Goal: Task Accomplishment & Management: Use online tool/utility

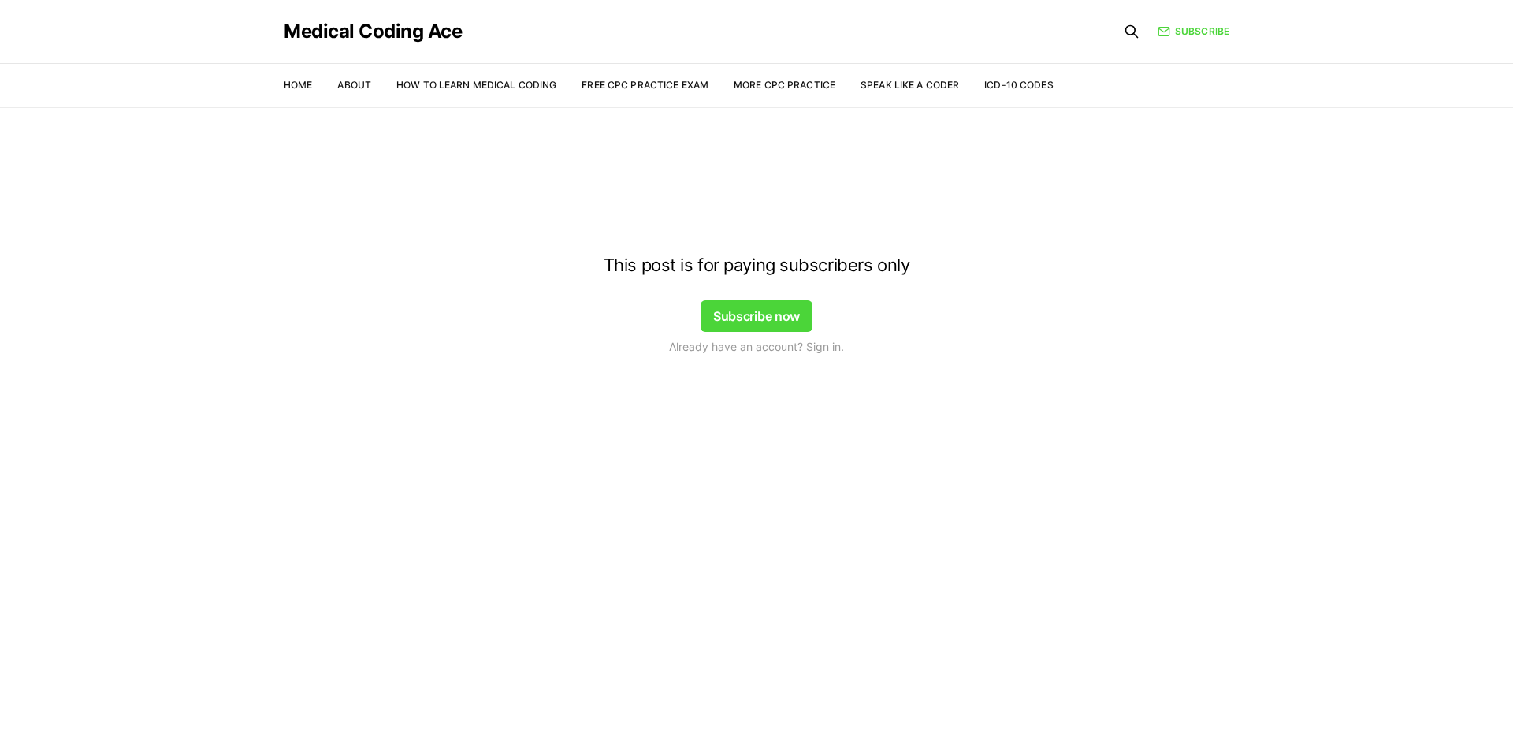
click at [596, 83] on div at bounding box center [756, 139] width 1513 height 126
click at [627, 86] on div at bounding box center [756, 139] width 1513 height 126
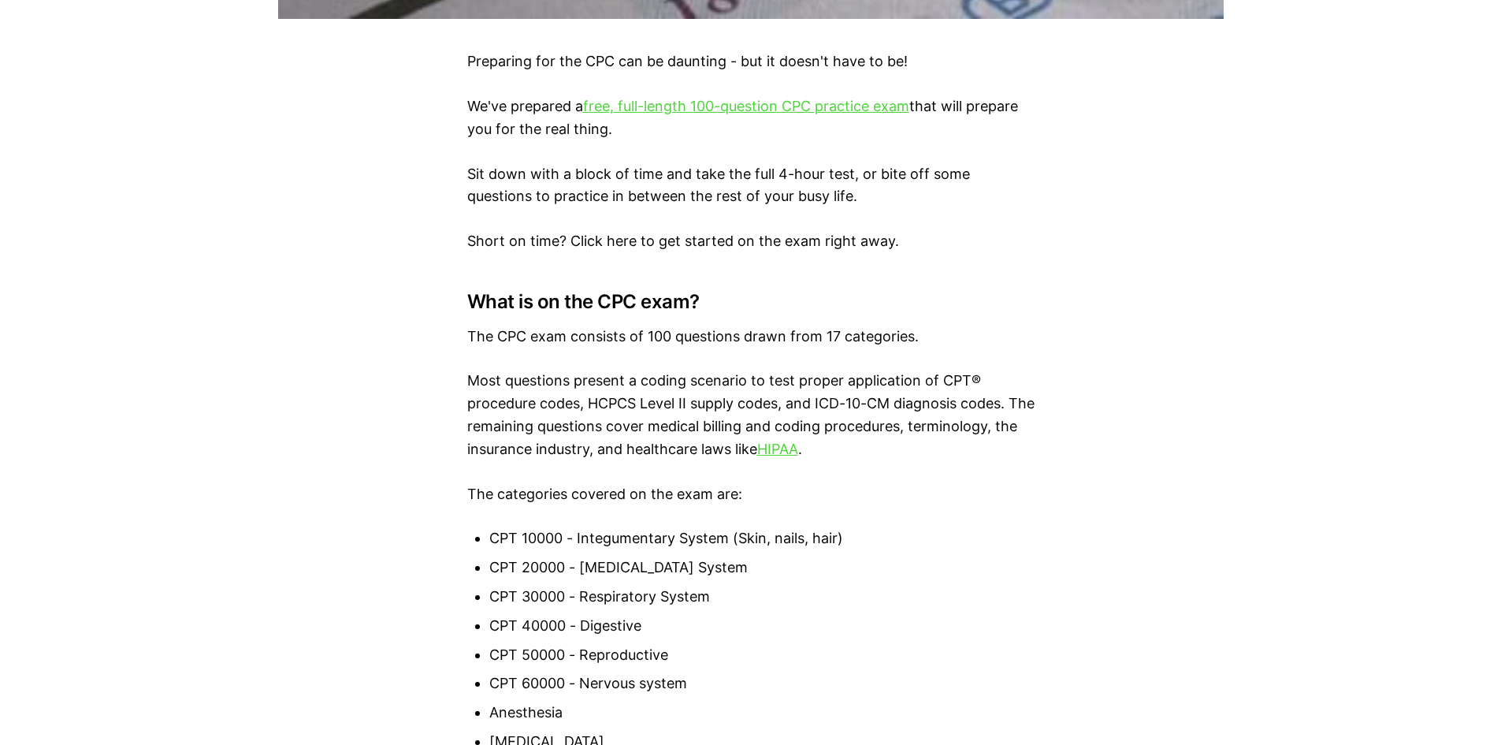
scroll to position [788, 0]
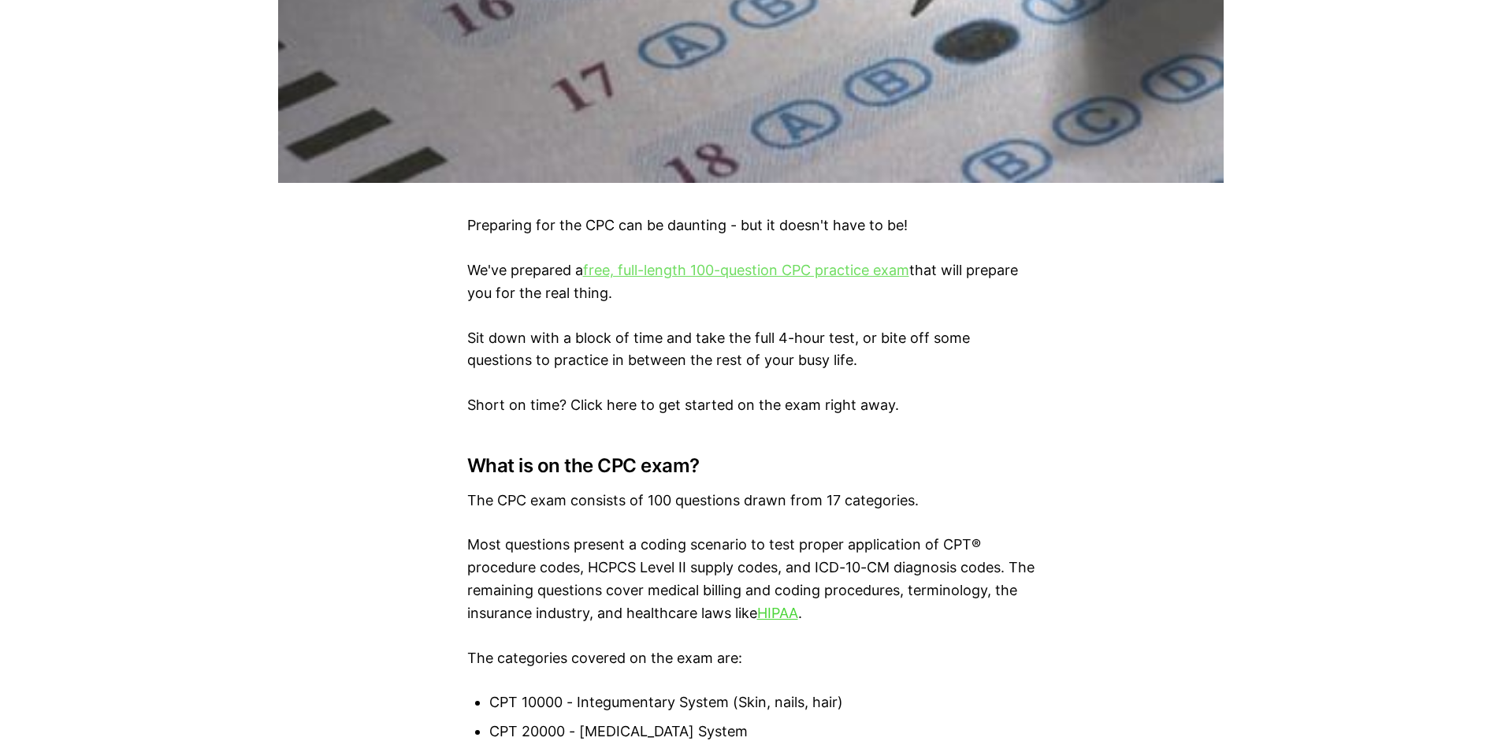
click at [682, 273] on link "free, full-length 100-question CPC practice exam" at bounding box center [746, 270] width 326 height 17
click at [667, 268] on link "free, full-length 100-question CPC practice exam" at bounding box center [746, 270] width 326 height 17
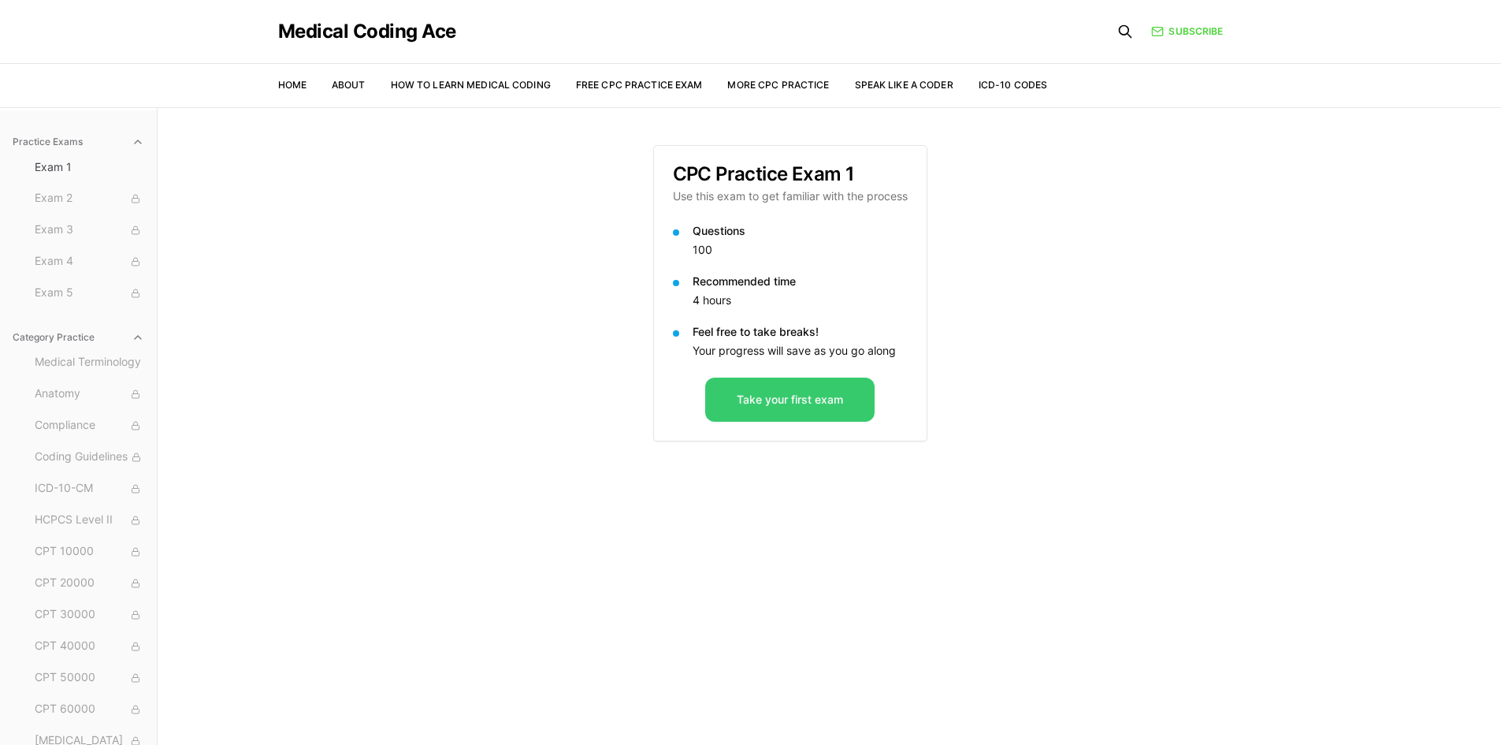
click at [793, 404] on button "Take your first exam" at bounding box center [789, 399] width 169 height 44
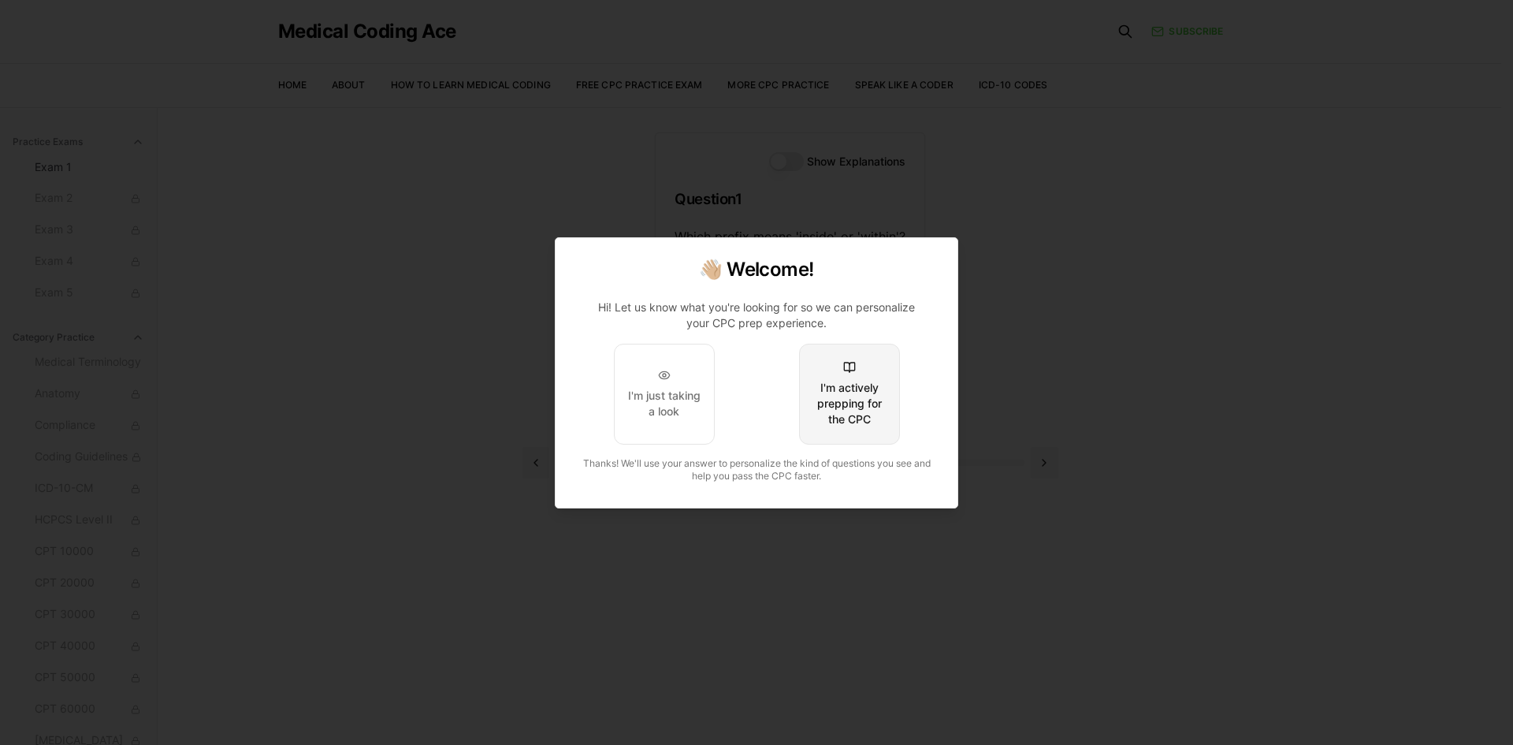
click at [845, 396] on div "I'm actively prepping for the CPC" at bounding box center [849, 403] width 74 height 47
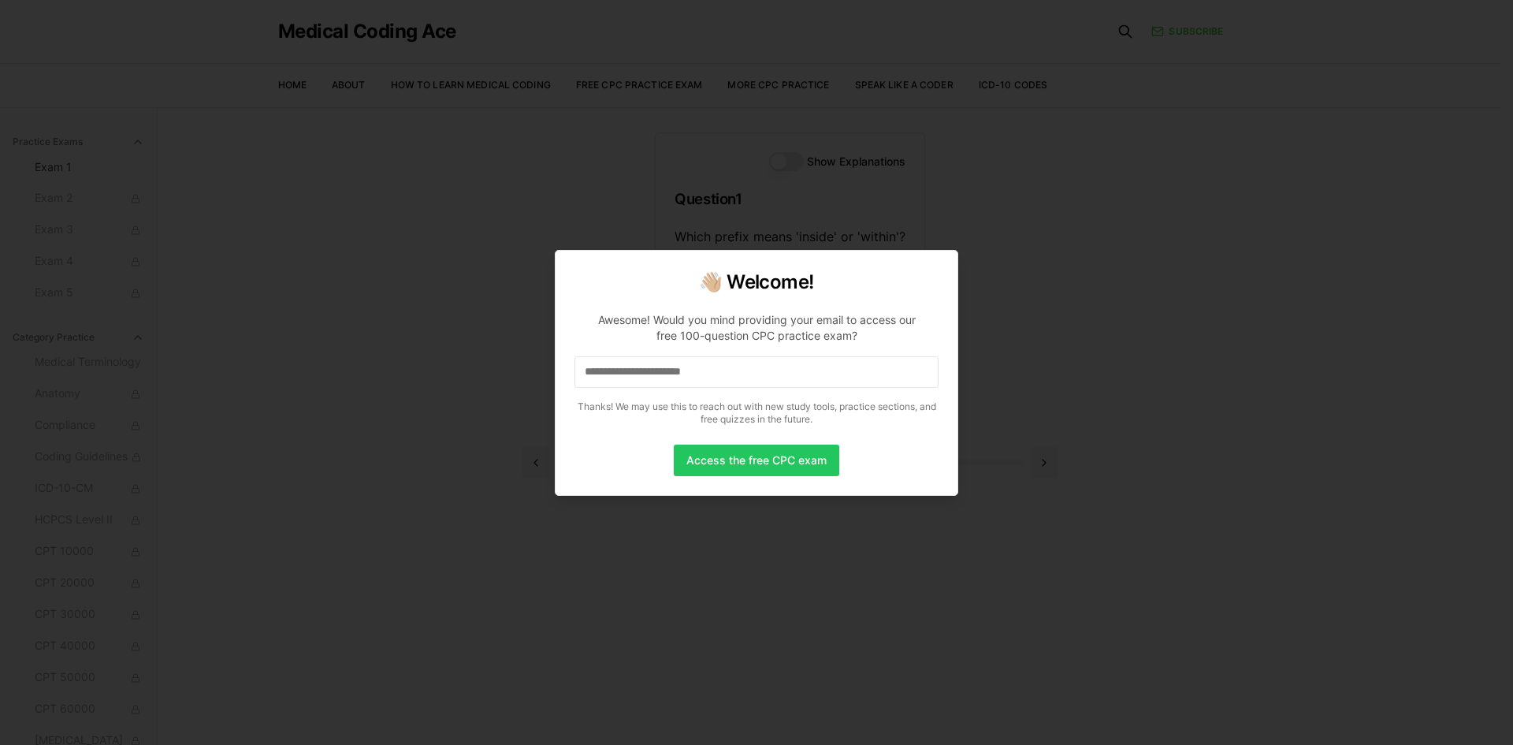
click at [1223, 357] on div at bounding box center [756, 372] width 1513 height 745
click at [713, 466] on button "Access the free CPC exam" at bounding box center [756, 460] width 165 height 32
click at [1128, 319] on div at bounding box center [756, 372] width 1513 height 745
click at [703, 463] on button "Access the free CPC exam" at bounding box center [756, 460] width 165 height 32
click at [1292, 312] on div at bounding box center [756, 372] width 1513 height 745
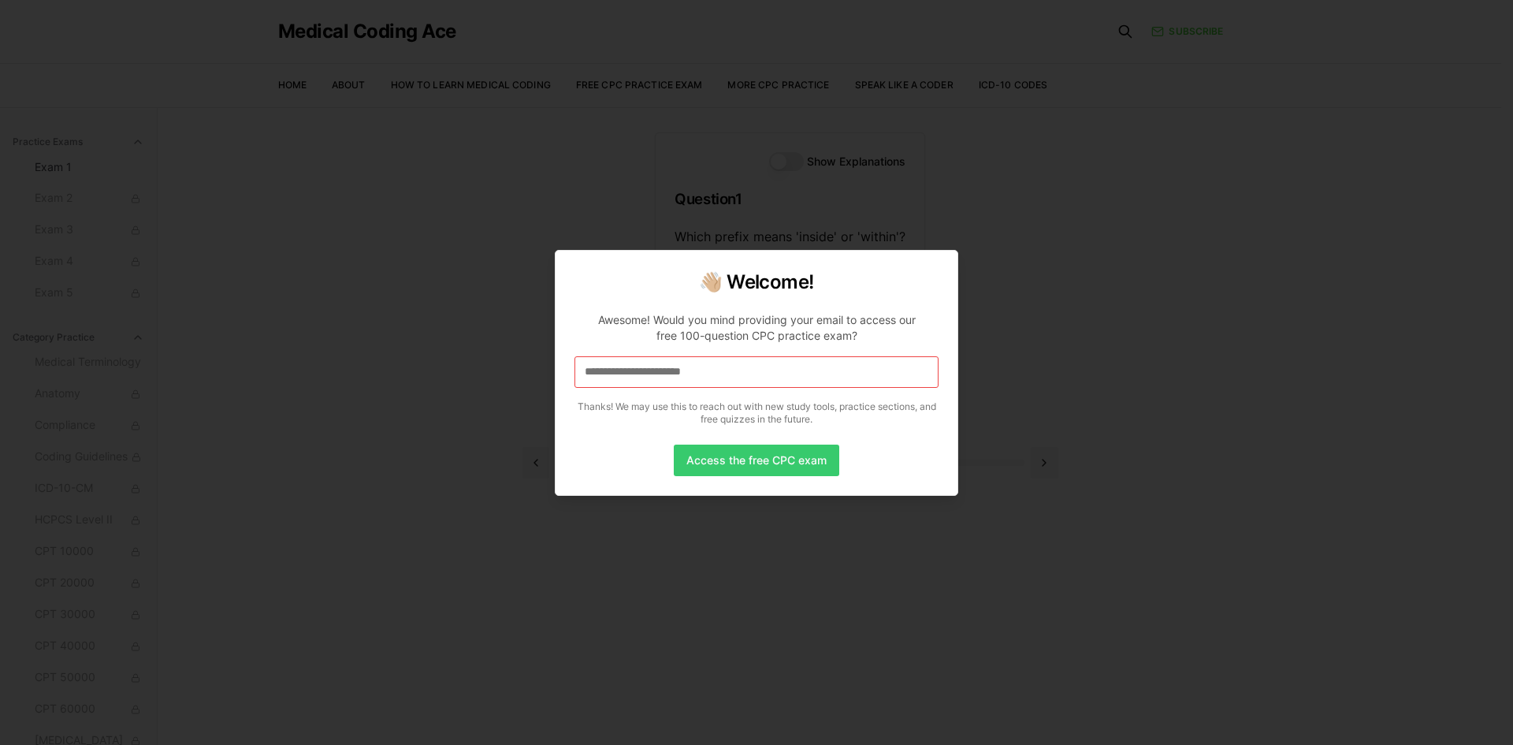
click at [737, 459] on button "Access the free CPC exam" at bounding box center [756, 460] width 165 height 32
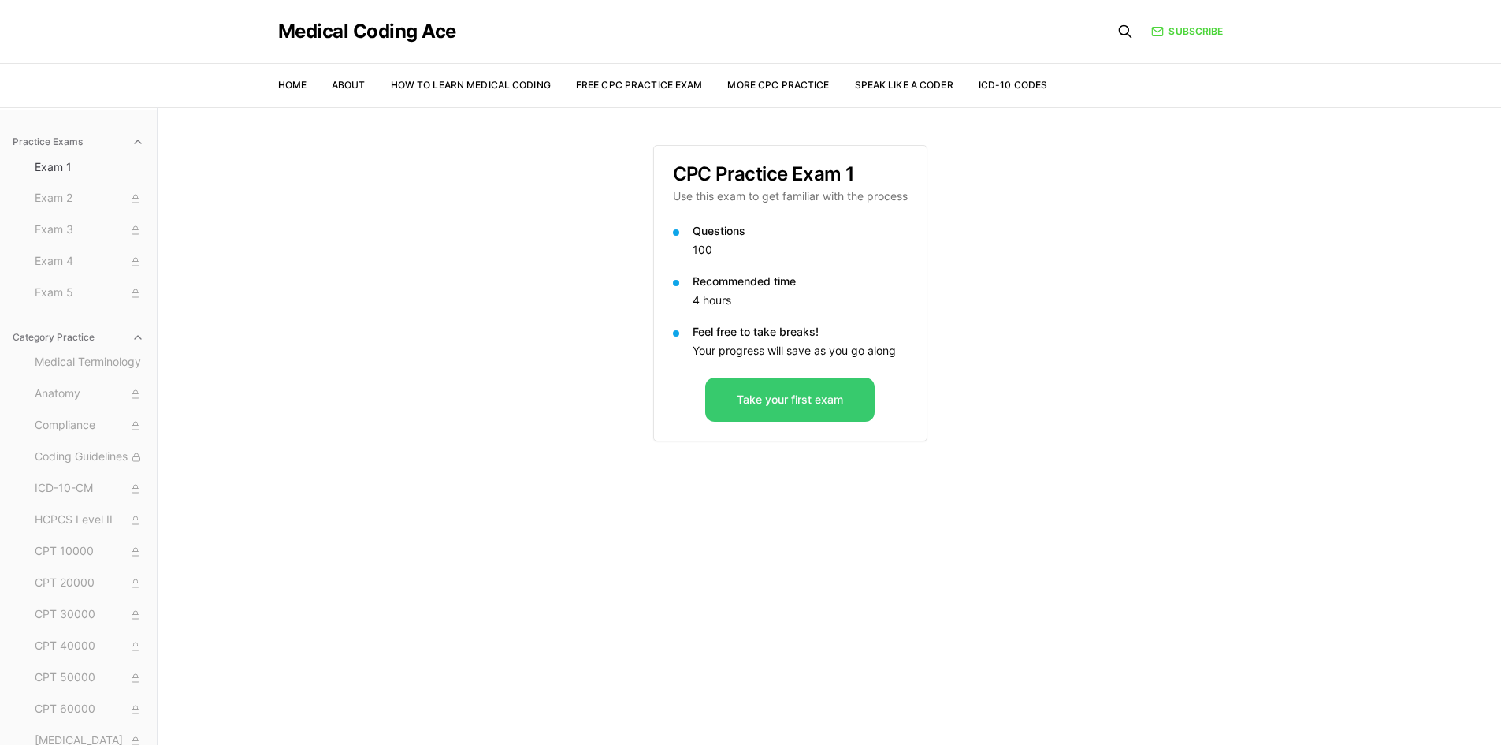
click at [760, 395] on button "Take your first exam" at bounding box center [789, 399] width 169 height 44
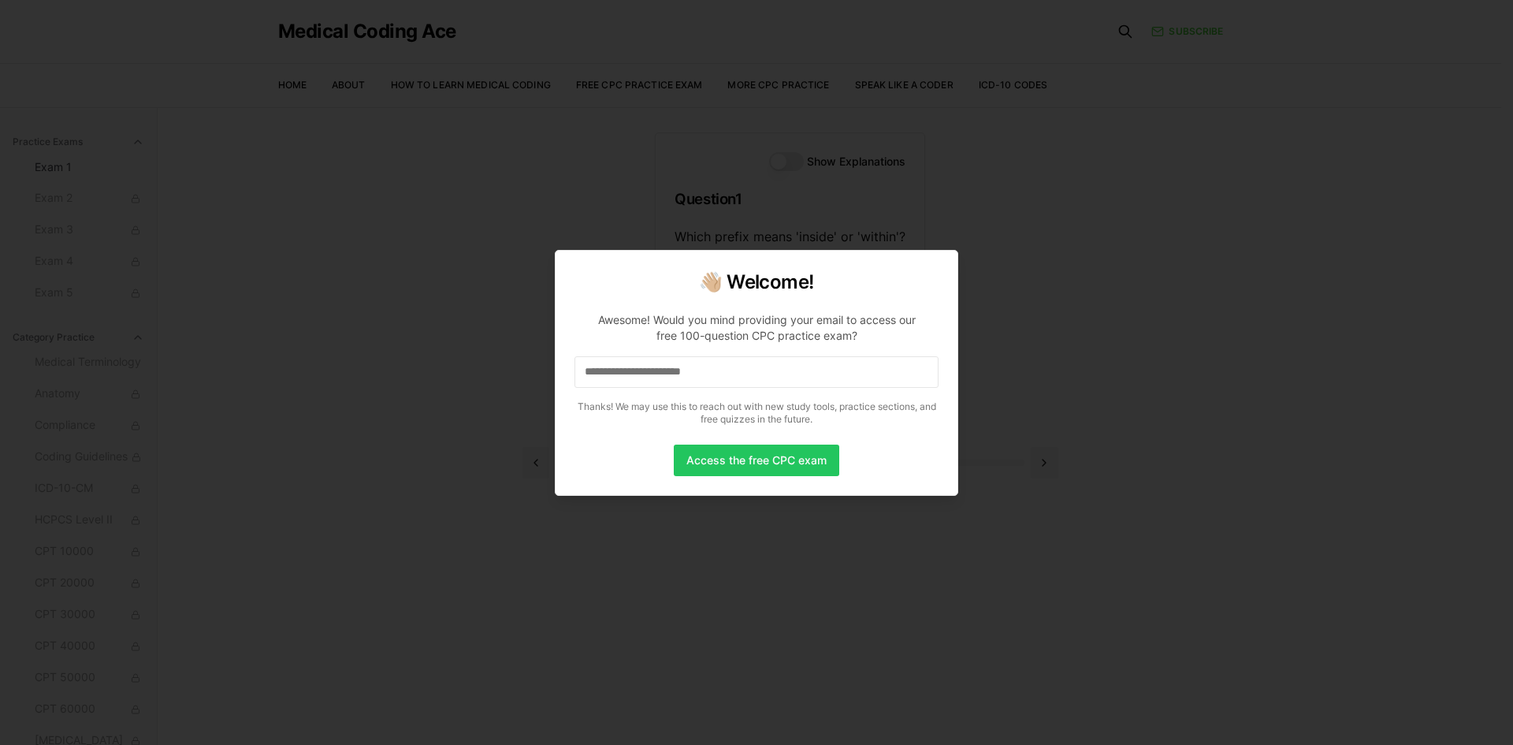
click at [983, 250] on div at bounding box center [756, 372] width 1513 height 745
click at [723, 458] on button "Access the free CPC exam" at bounding box center [756, 460] width 165 height 32
click at [1215, 362] on div at bounding box center [756, 372] width 1513 height 745
